Goal: Find specific fact: Find specific fact

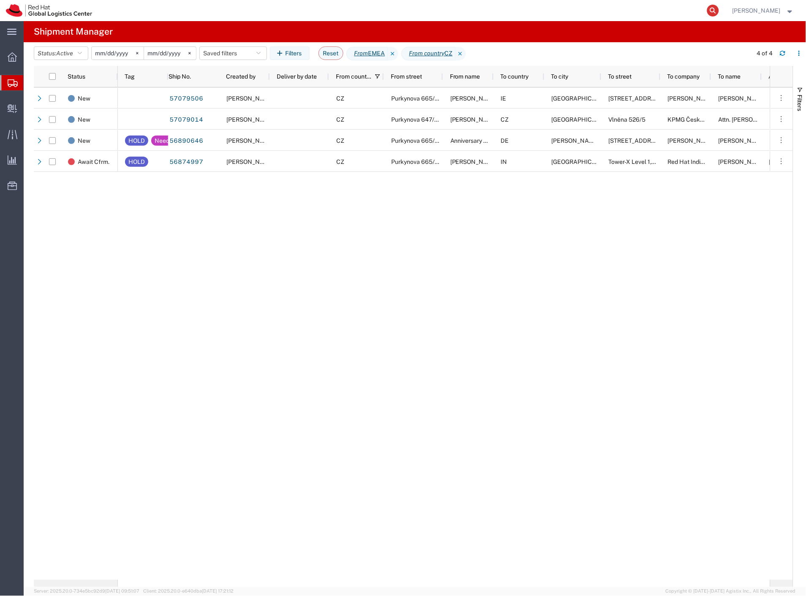
click at [719, 9] on icon at bounding box center [713, 11] width 12 height 12
click at [625, 10] on input "search" at bounding box center [579, 10] width 257 height 20
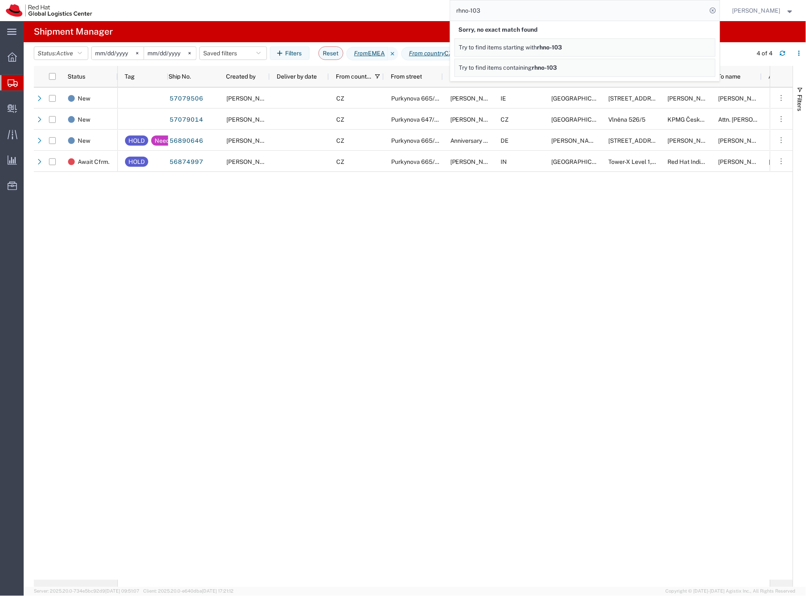
click at [438, 30] on agx-page-header "Shipment Manager" at bounding box center [415, 31] width 783 height 21
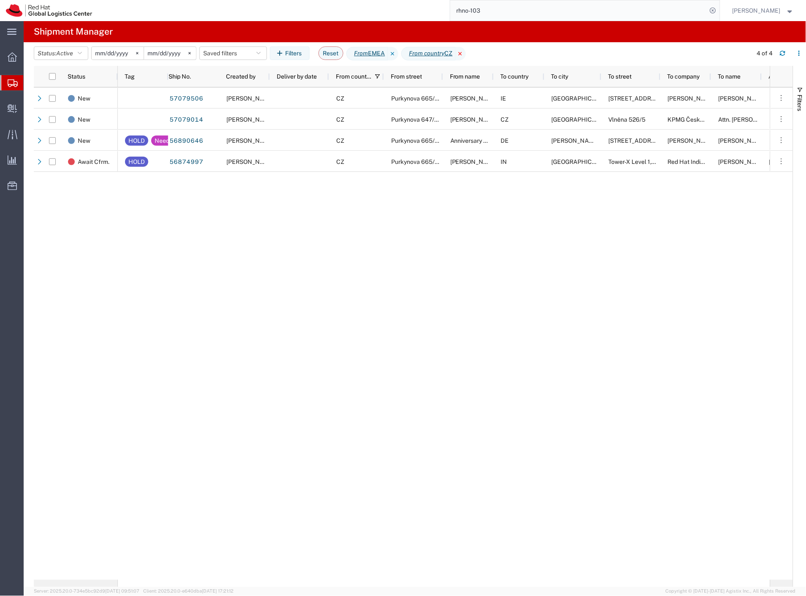
click at [466, 52] on icon at bounding box center [461, 54] width 10 height 14
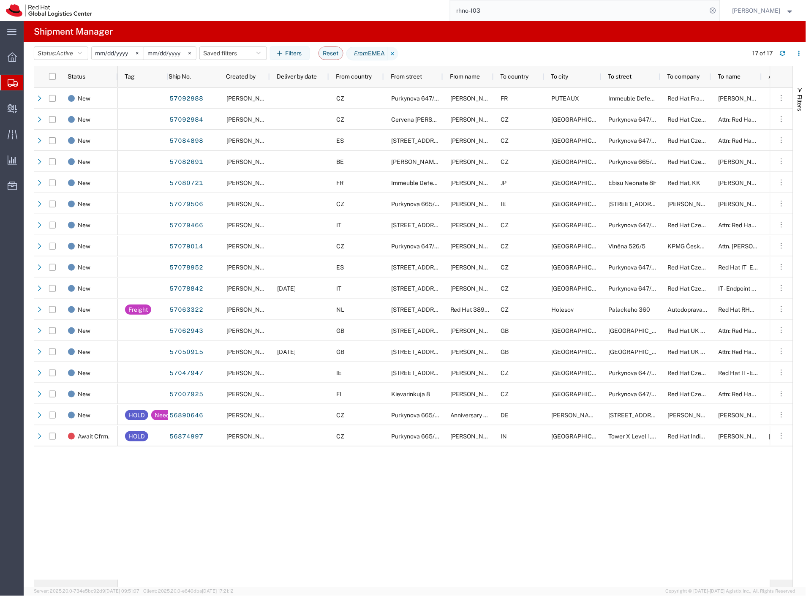
click at [677, 12] on input "rhno-103" at bounding box center [579, 10] width 257 height 20
paste input "56682349"
type input "56682349"
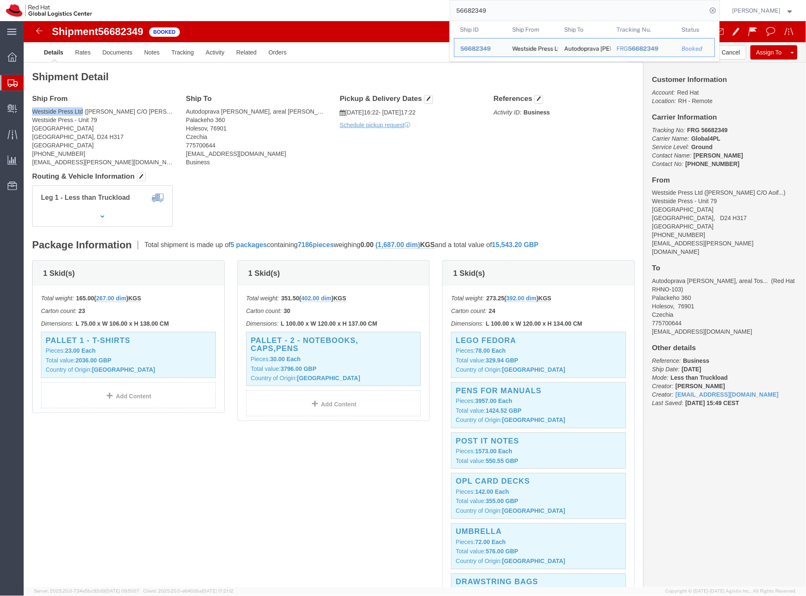
drag, startPoint x: 59, startPoint y: 90, endPoint x: 11, endPoint y: 90, distance: 47.8
click address "Westside Press Ltd ([PERSON_NAME] C/O [PERSON_NAME]) Westside Press - [STREET_A…"
copy address "Westside Press Ltd"
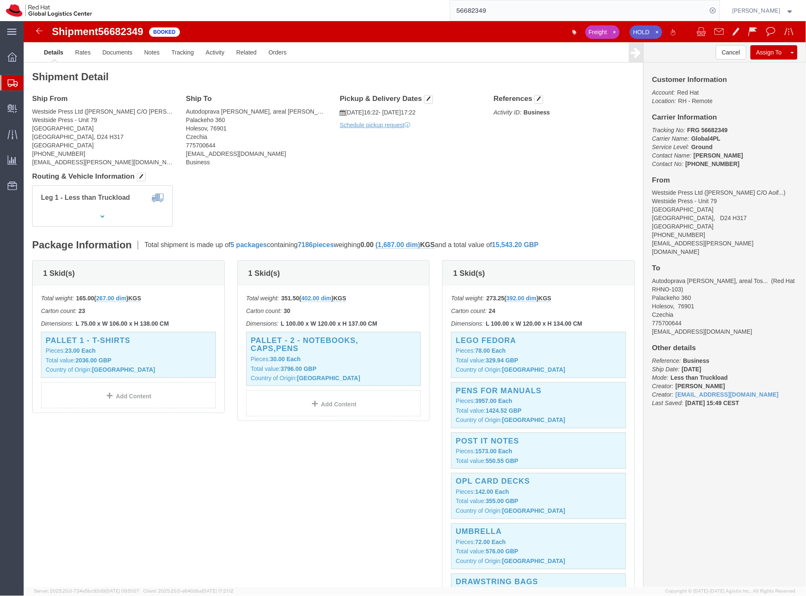
click address "Westside Press Ltd ([PERSON_NAME] C/O [PERSON_NAME]) Westside Press - [STREET_A…"
copy address "[GEOGRAPHIC_DATA]"
drag, startPoint x: 84, startPoint y: 106, endPoint x: 8, endPoint y: 101, distance: 75.4
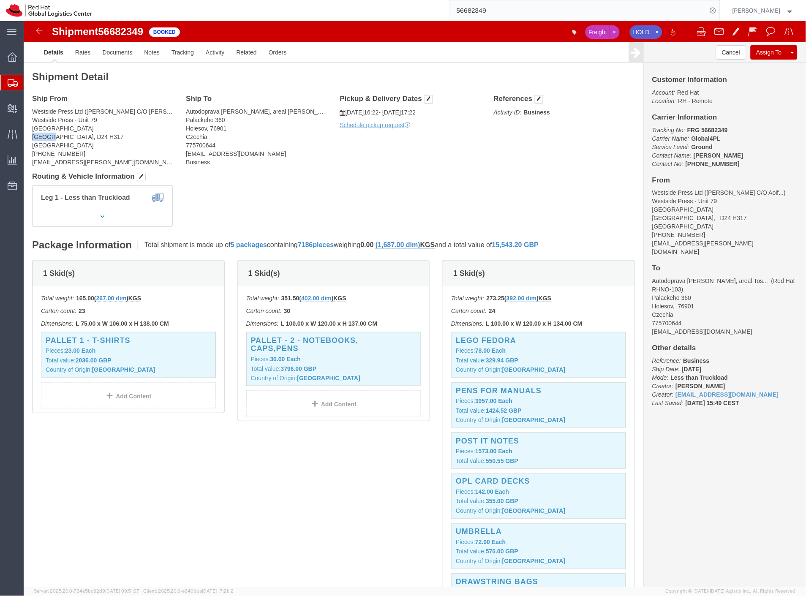
click address "Westside Press Ltd ([PERSON_NAME] C/O [PERSON_NAME]) Westside Press - [STREET_A…"
copy address "Westside Press - Unit 79 [GEOGRAPHIC_DATA]"
click address "Westside Press Ltd ([PERSON_NAME] C/O [PERSON_NAME]) Westside Press - [STREET_A…"
drag, startPoint x: 55, startPoint y: 116, endPoint x: 29, endPoint y: 116, distance: 25.8
click address "Westside Press Ltd ([PERSON_NAME] C/O [PERSON_NAME]) Westside Press - [STREET_A…"
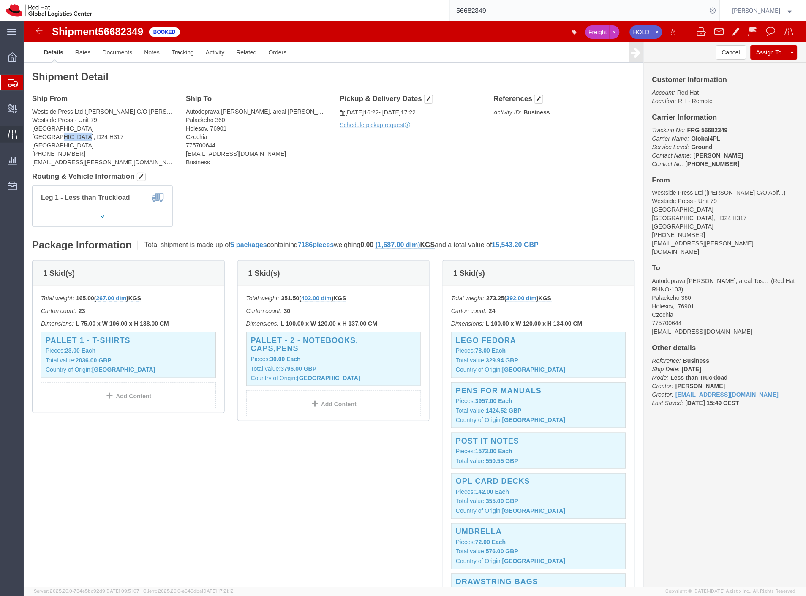
copy address "D24 H317"
drag, startPoint x: 50, startPoint y: 131, endPoint x: 10, endPoint y: 131, distance: 40.1
click address "Westside Press Ltd ([PERSON_NAME] C/O [PERSON_NAME]) Westside Press - [STREET_A…"
copy address "[PHONE_NUMBER]"
